Goal: Find specific page/section

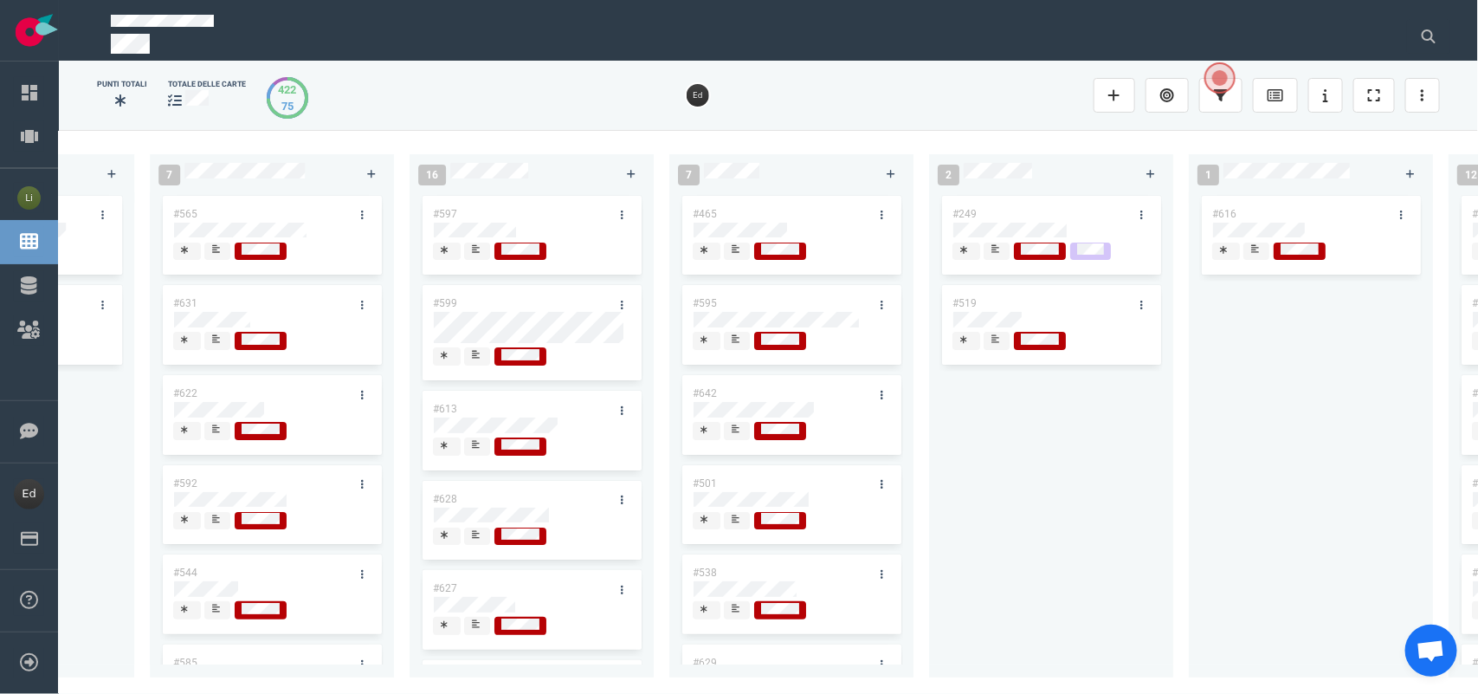
scroll to position [0, 2363]
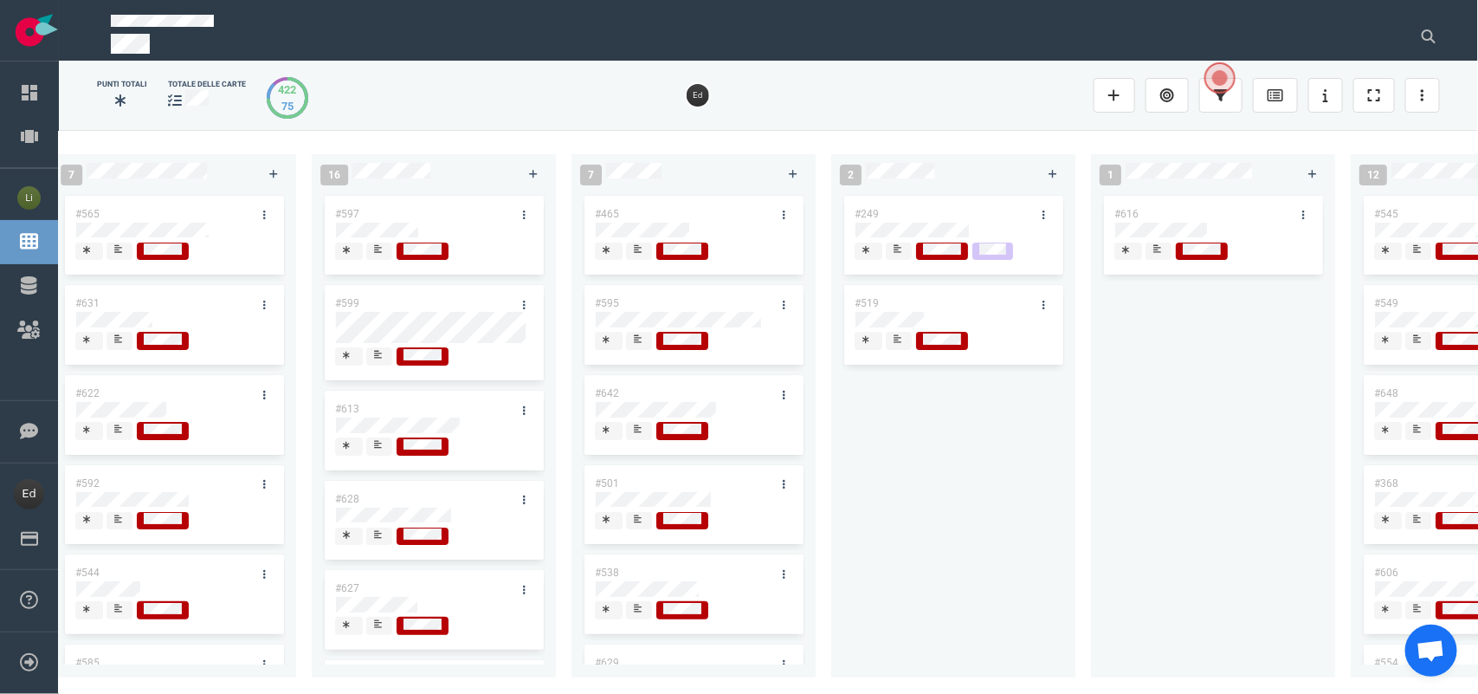
click at [1149, 256] on span at bounding box center [1159, 252] width 26 height 18
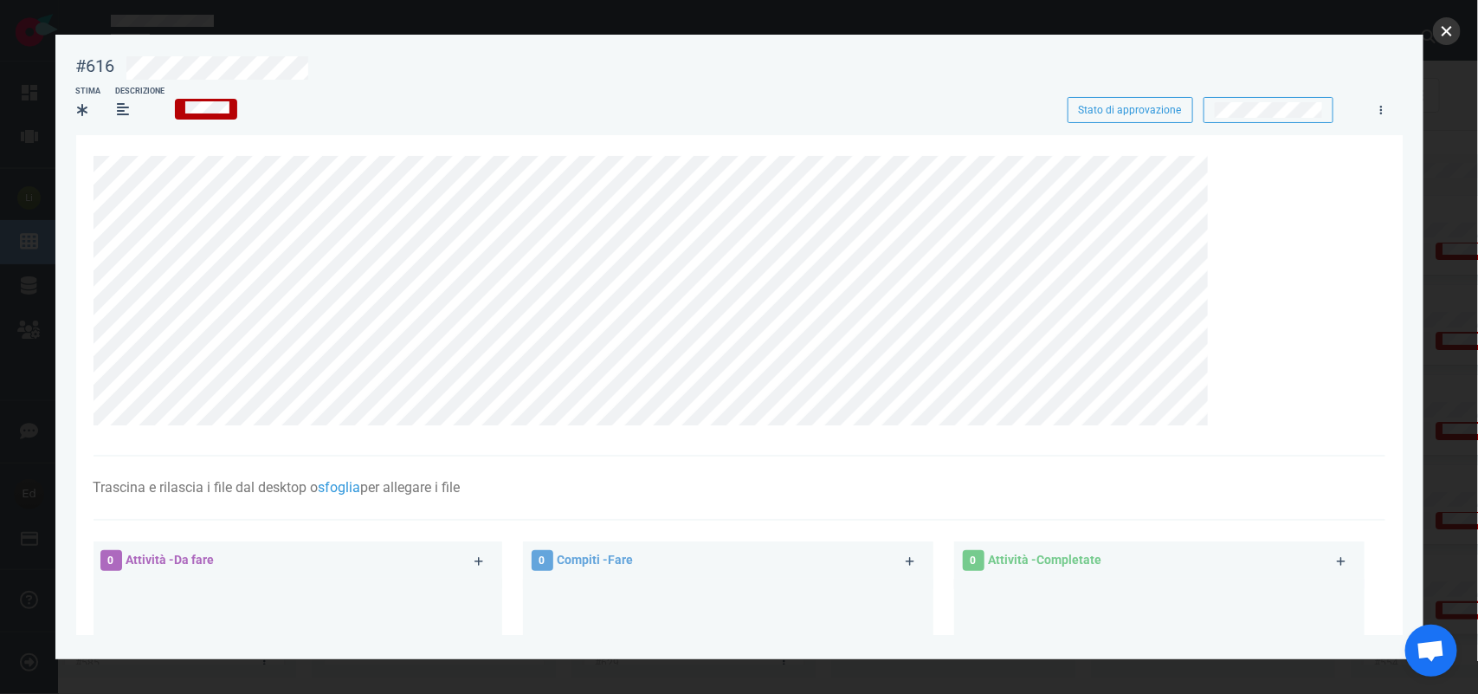
click at [1452, 28] on button "vicino" at bounding box center [1447, 31] width 28 height 28
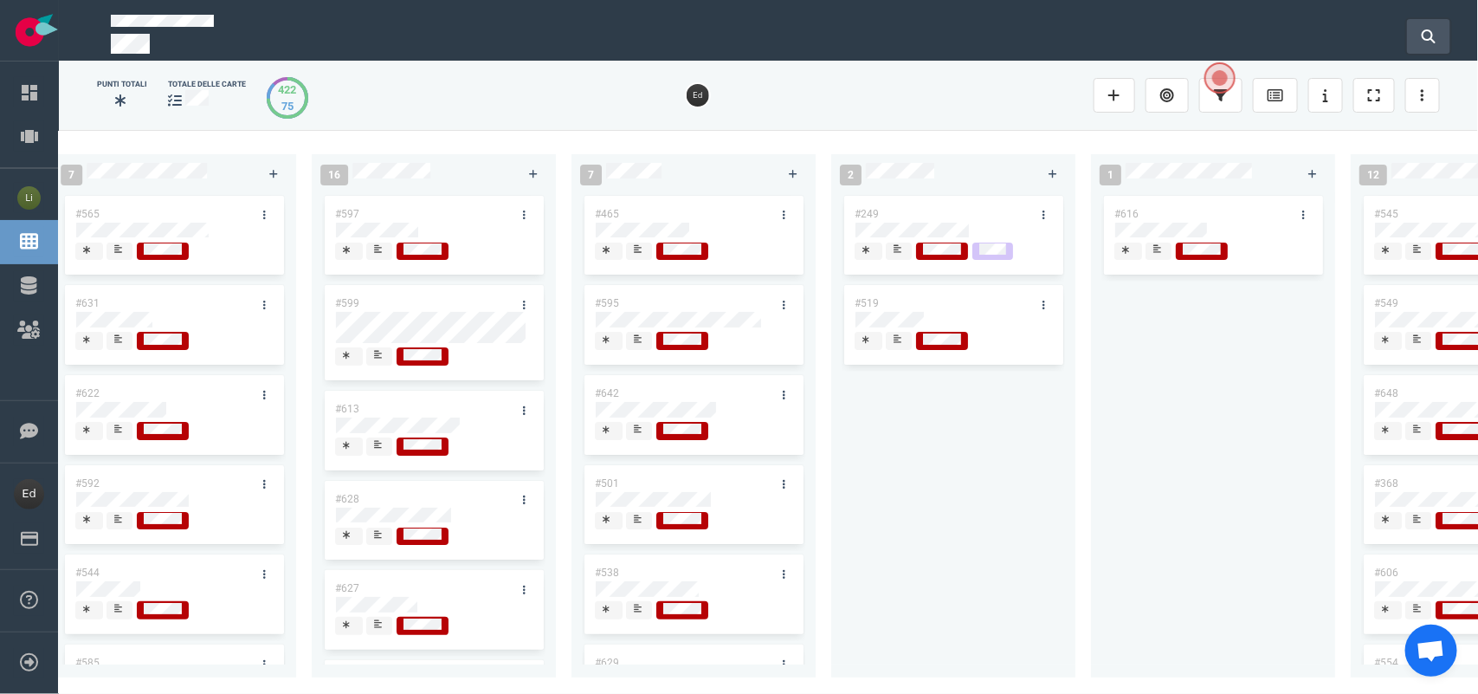
click at [1418, 32] on button at bounding box center [1428, 36] width 43 height 35
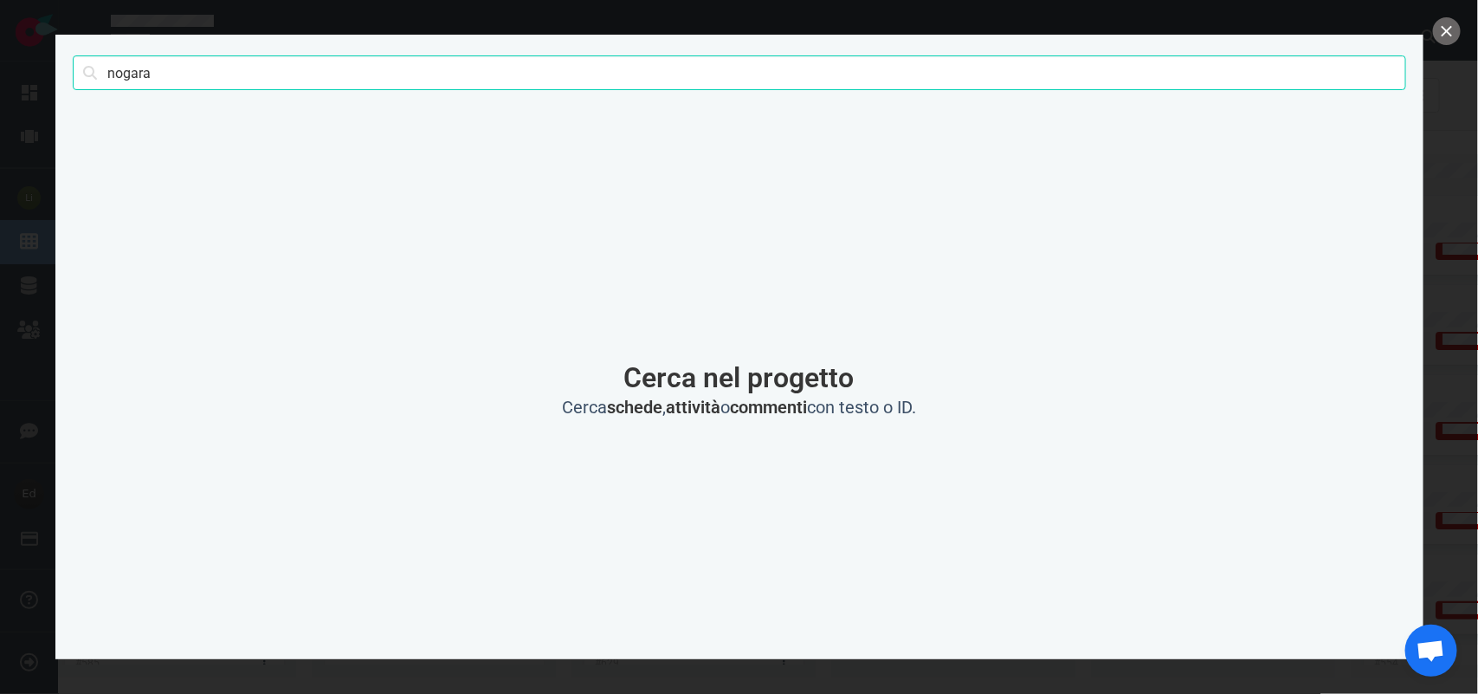
click at [113, 67] on input "nogara" at bounding box center [740, 72] width 1334 height 35
type input "[PERSON_NAME]"
click button "Ricerca" at bounding box center [0, 0] width 0 height 0
click at [1443, 30] on button "vicino" at bounding box center [1447, 31] width 28 height 28
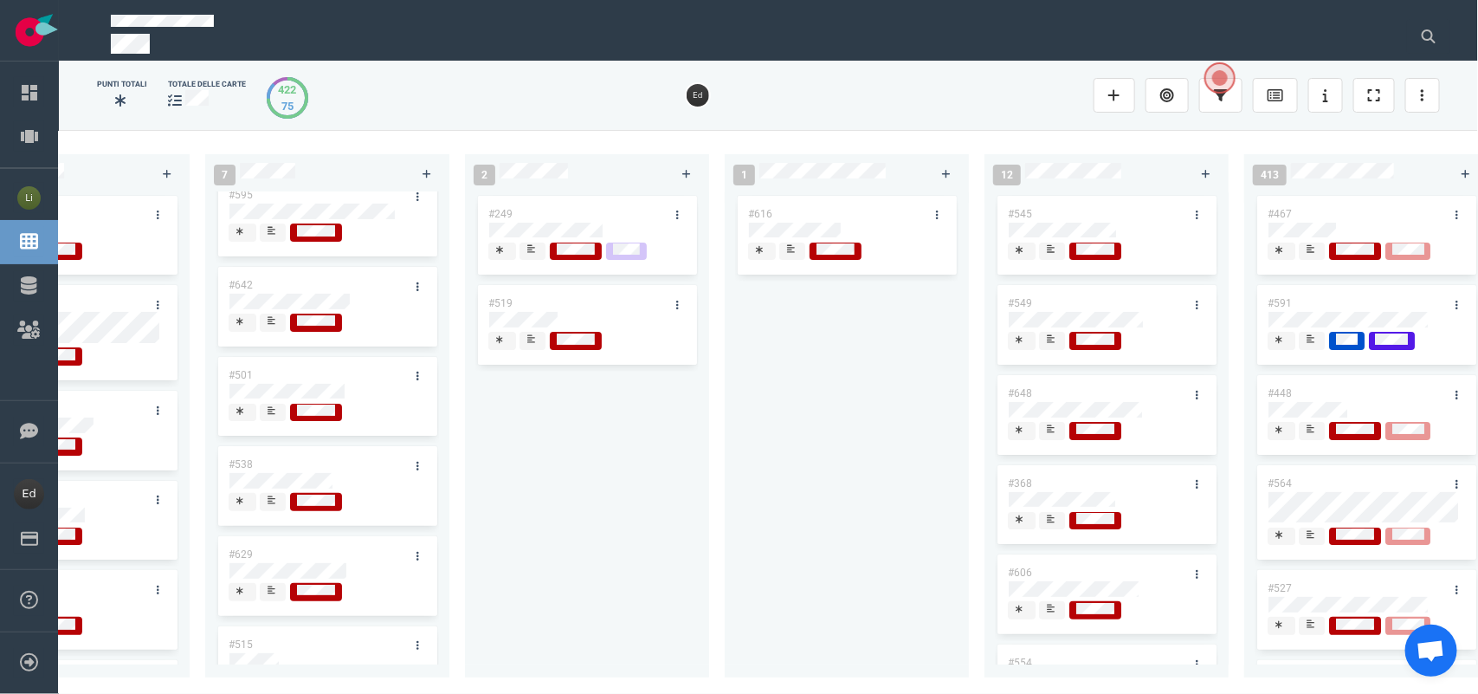
scroll to position [169, 0]
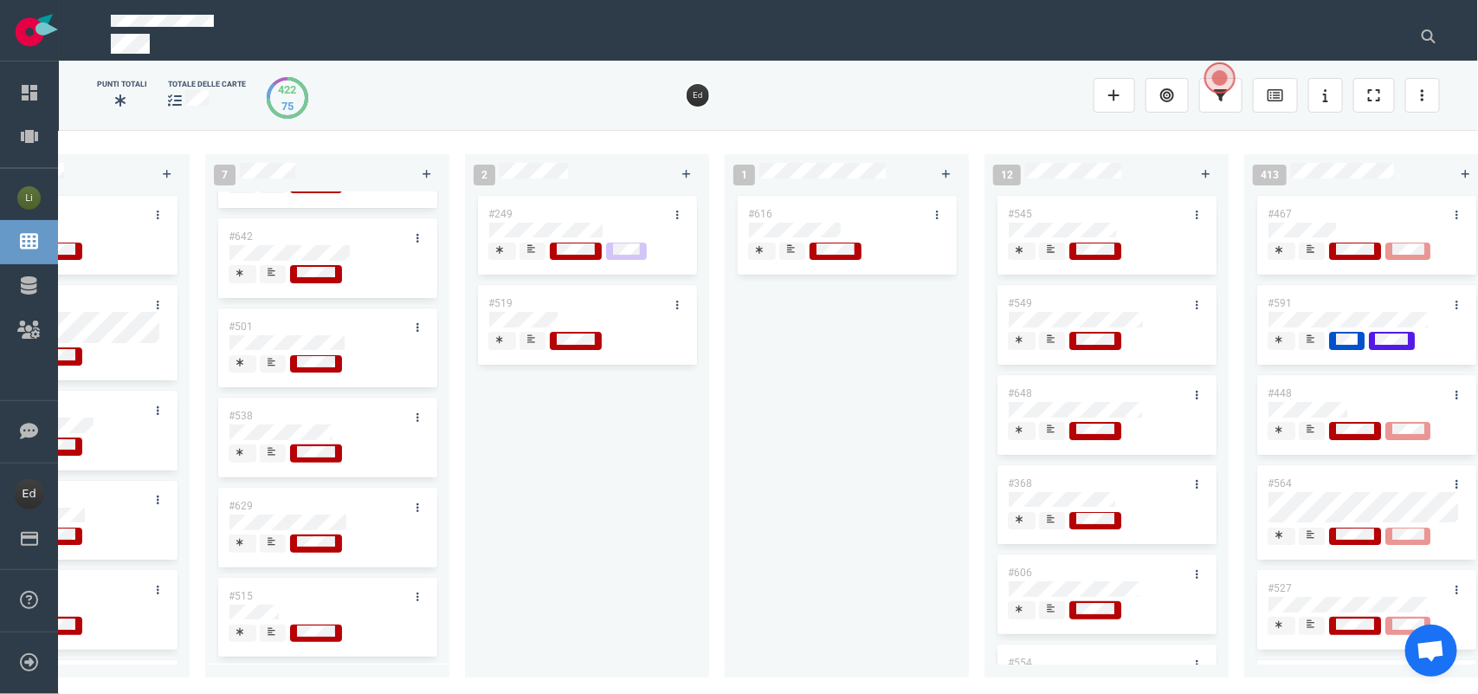
click at [277, 625] on div at bounding box center [273, 632] width 10 height 14
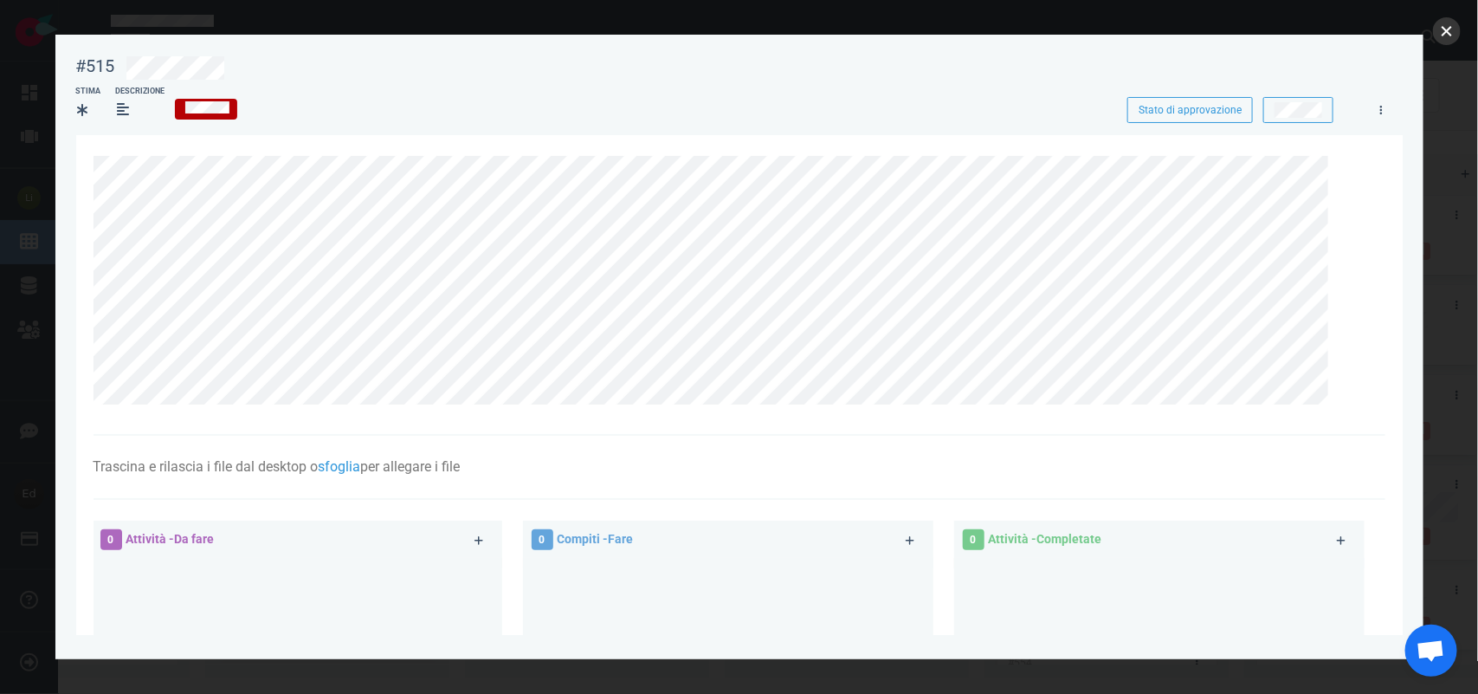
click at [1445, 36] on button "vicino" at bounding box center [1447, 31] width 28 height 28
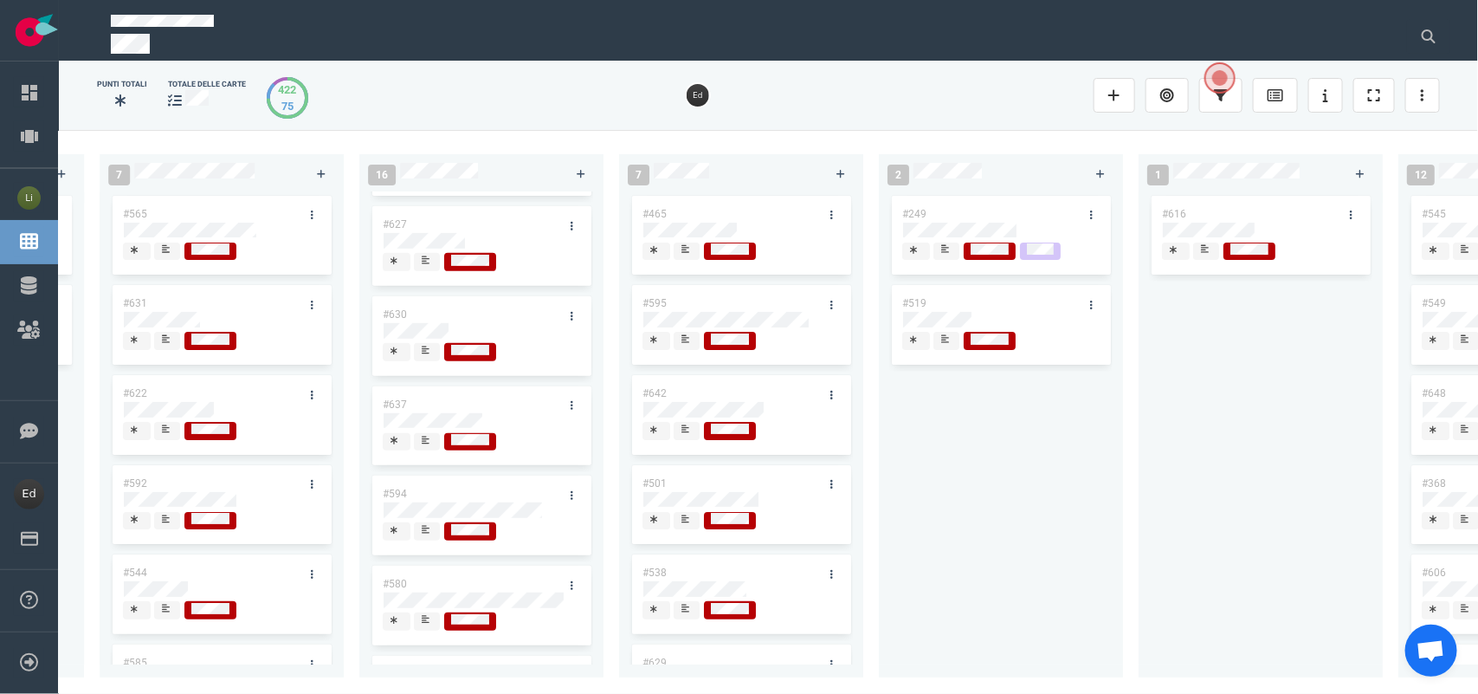
scroll to position [433, 0]
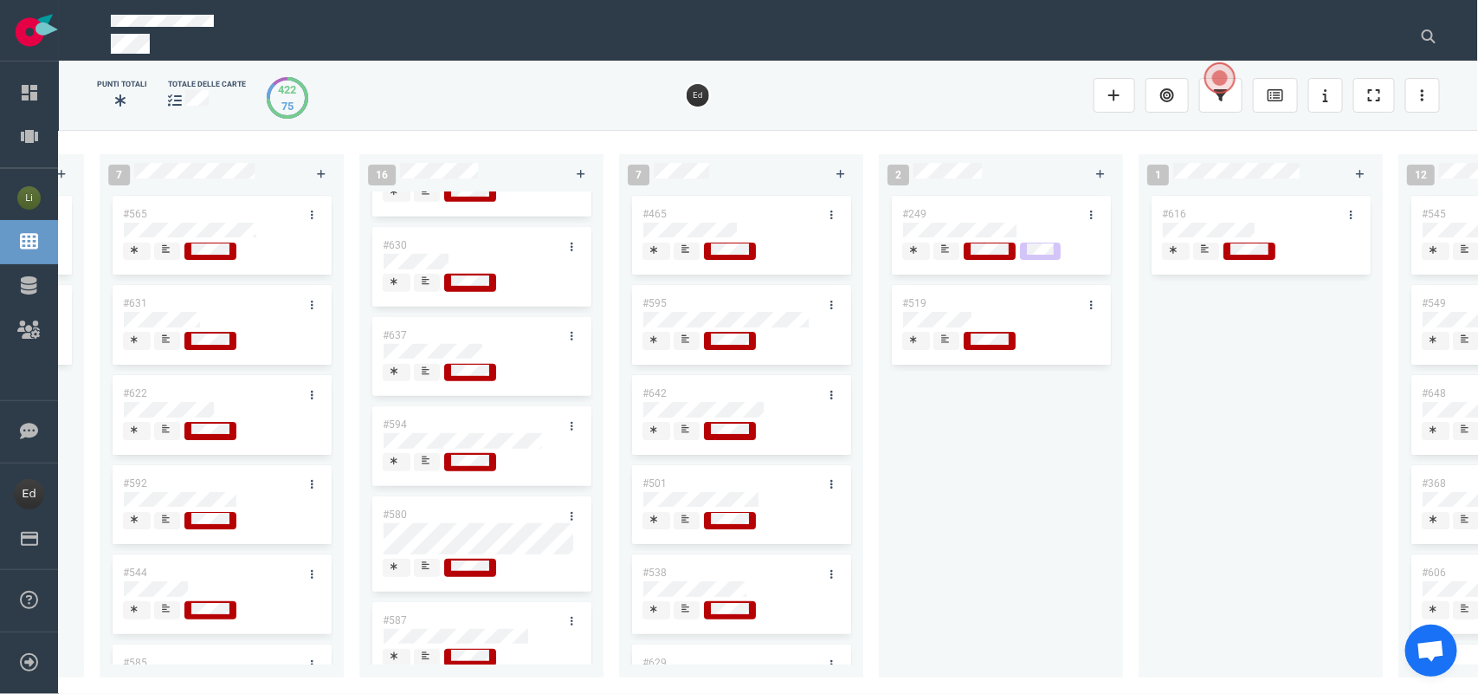
click at [434, 470] on span at bounding box center [427, 462] width 26 height 18
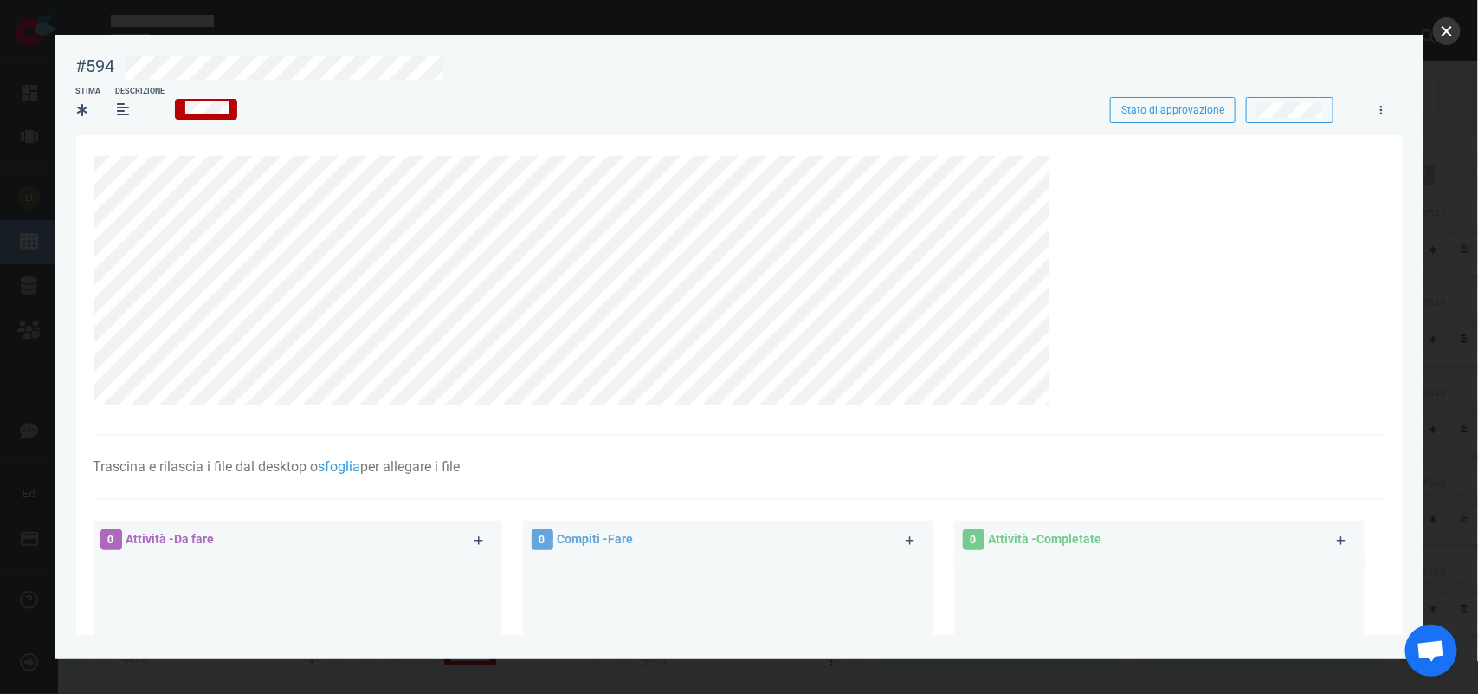
click at [1444, 33] on button "vicino" at bounding box center [1447, 31] width 28 height 28
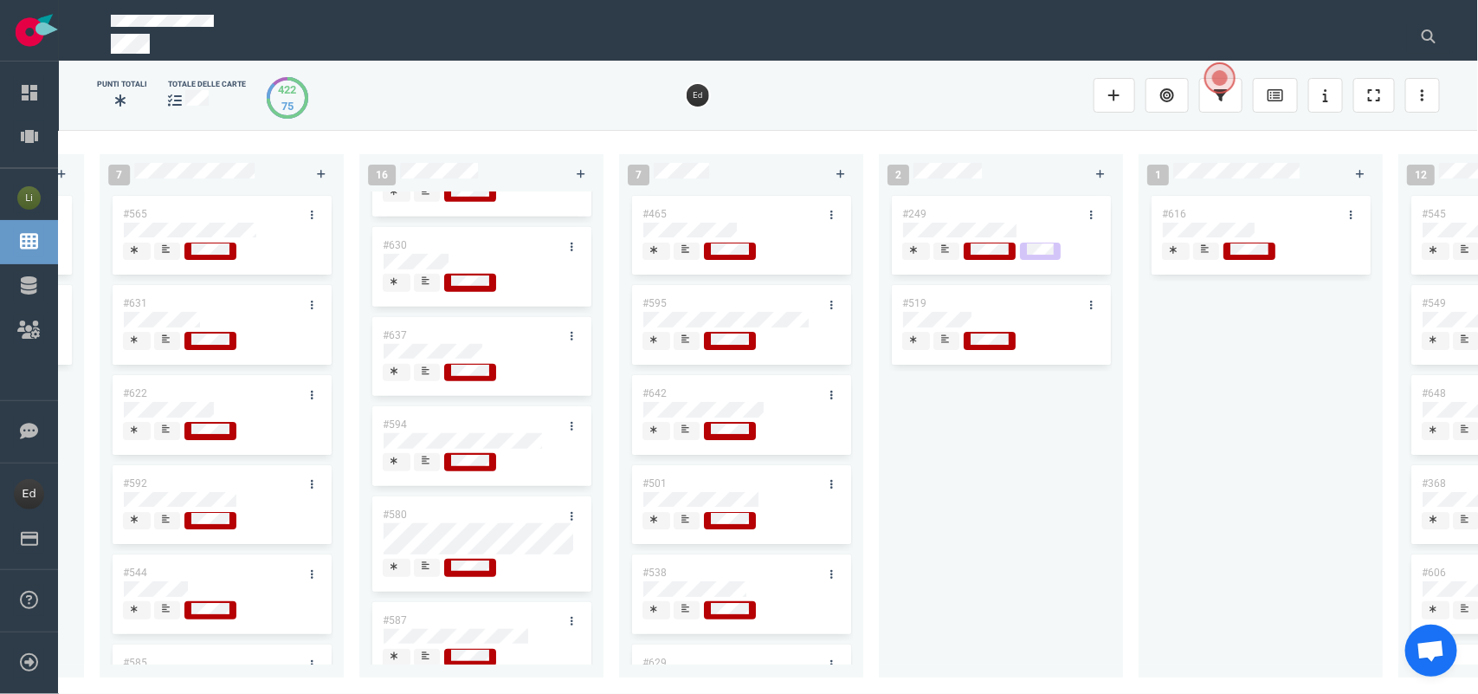
click at [423, 366] on div at bounding box center [427, 372] width 10 height 14
